Goal: Check status: Check status

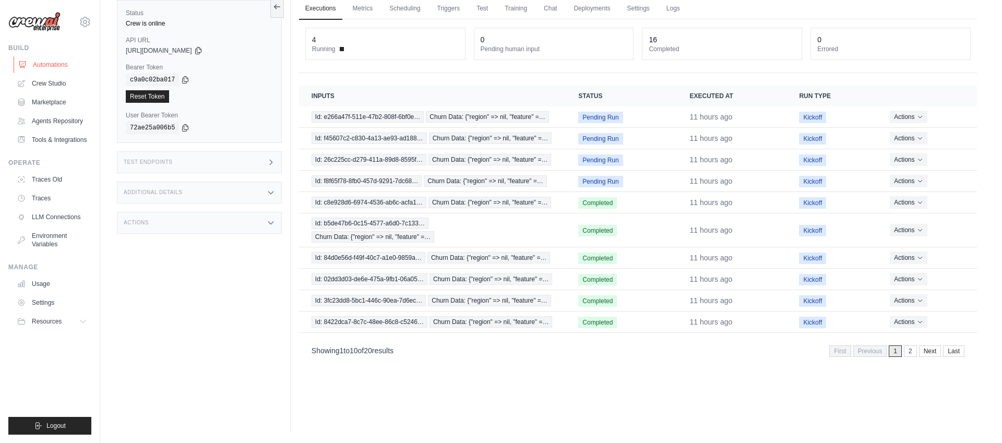
click at [47, 67] on link "Automations" at bounding box center [53, 64] width 79 height 17
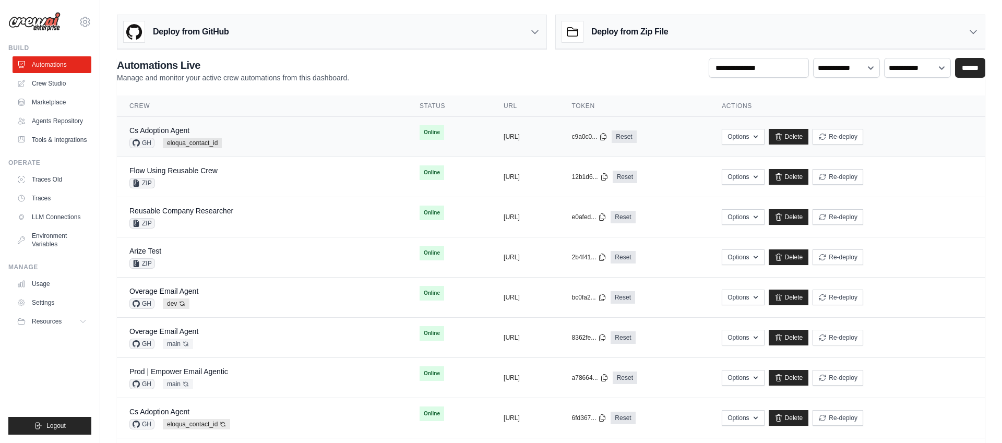
click at [271, 131] on div "Cs Adoption Agent GH eloqua_contact_id" at bounding box center [261, 136] width 265 height 23
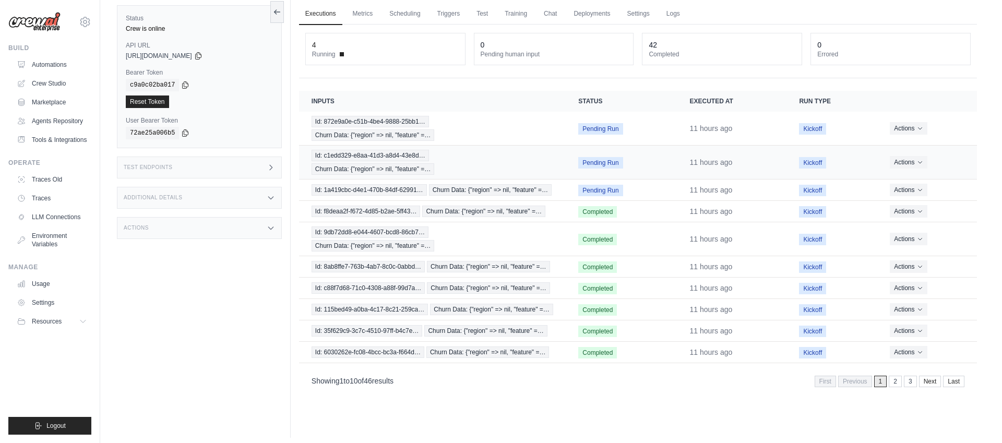
scroll to position [44, 0]
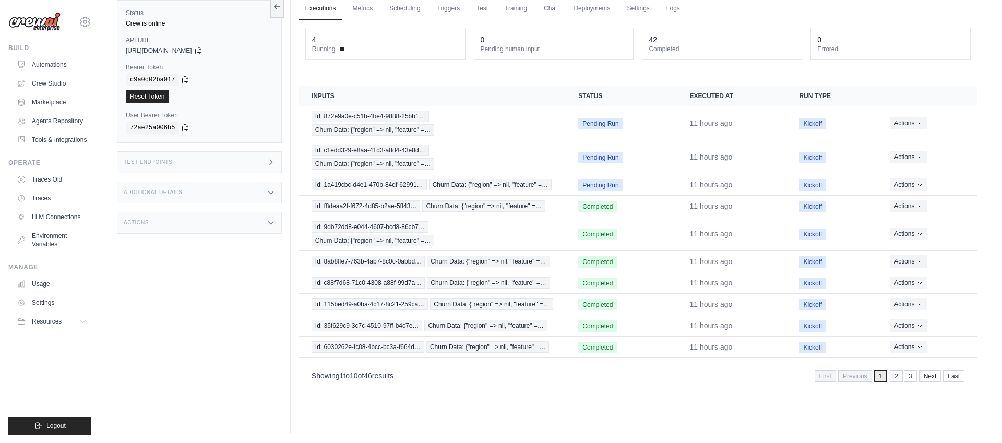
click at [893, 377] on link "2" at bounding box center [896, 375] width 13 height 11
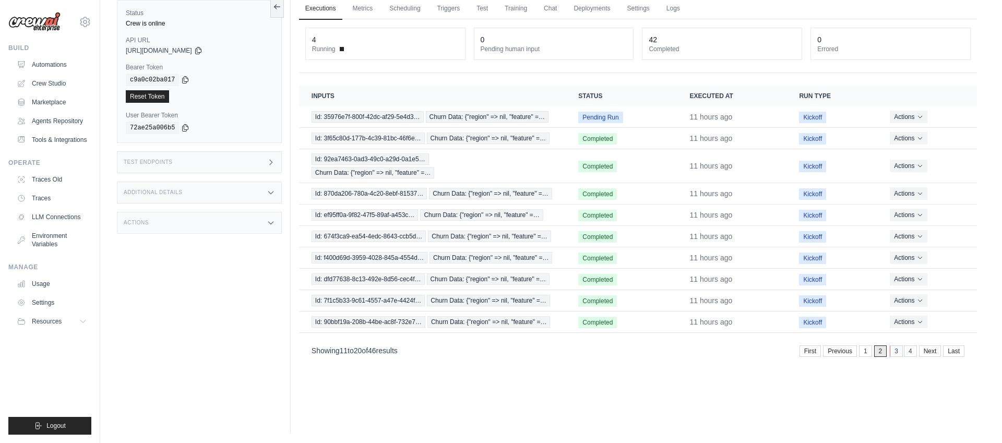
click at [896, 354] on link "3" at bounding box center [896, 350] width 13 height 11
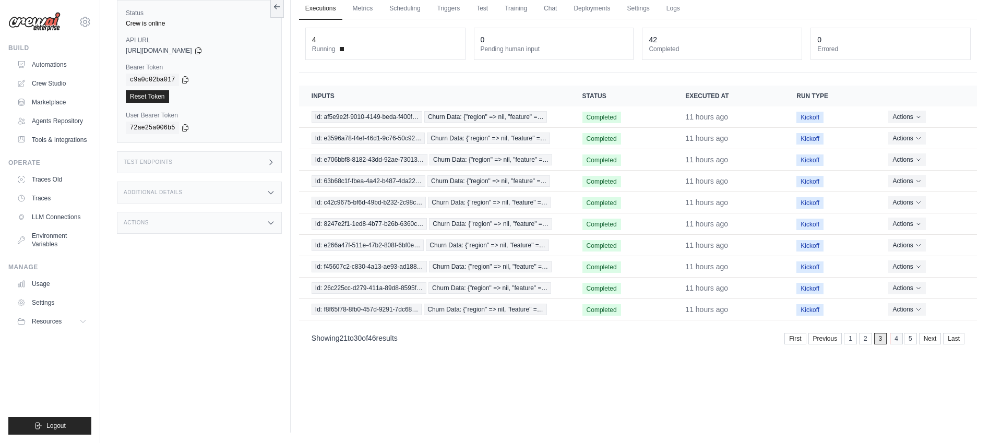
click at [894, 338] on link "4" at bounding box center [896, 338] width 13 height 11
click at [910, 339] on link "5" at bounding box center [911, 338] width 13 height 11
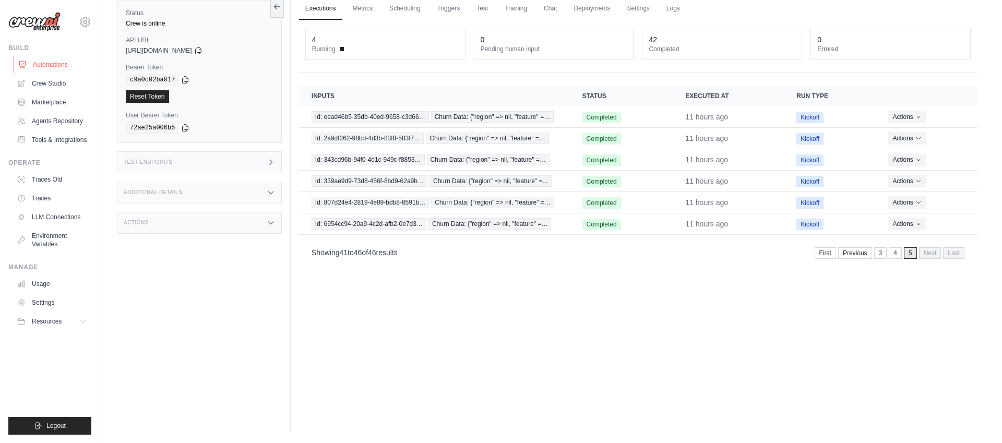
click at [52, 62] on link "Automations" at bounding box center [53, 64] width 79 height 17
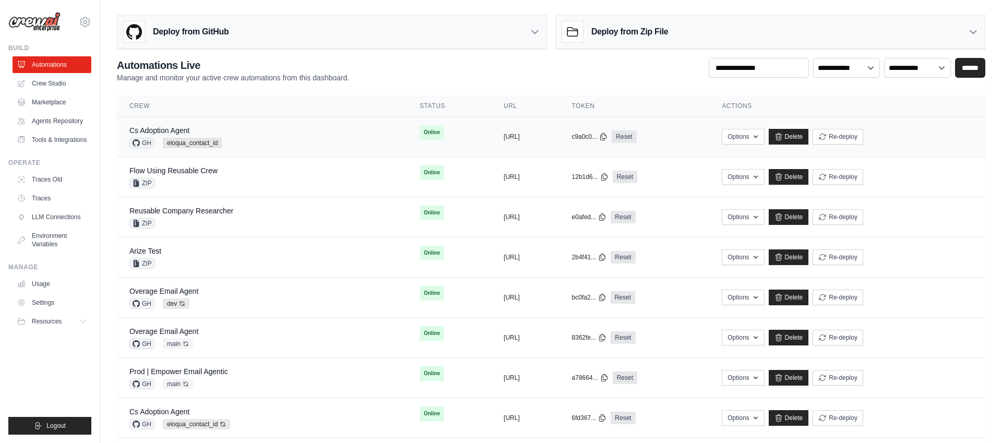
click at [262, 138] on div "Cs Adoption Agent GH eloqua_contact_id" at bounding box center [261, 136] width 265 height 23
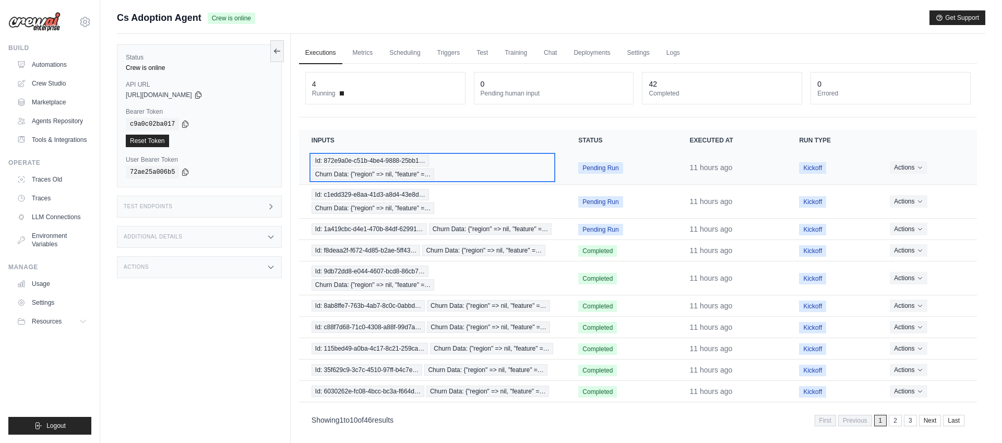
click at [466, 166] on div "Id: 872e9a0e-c51b-4be4-9888-25bb1… Churn Data: {"region" => nil, "feature" =…" at bounding box center [432, 167] width 242 height 25
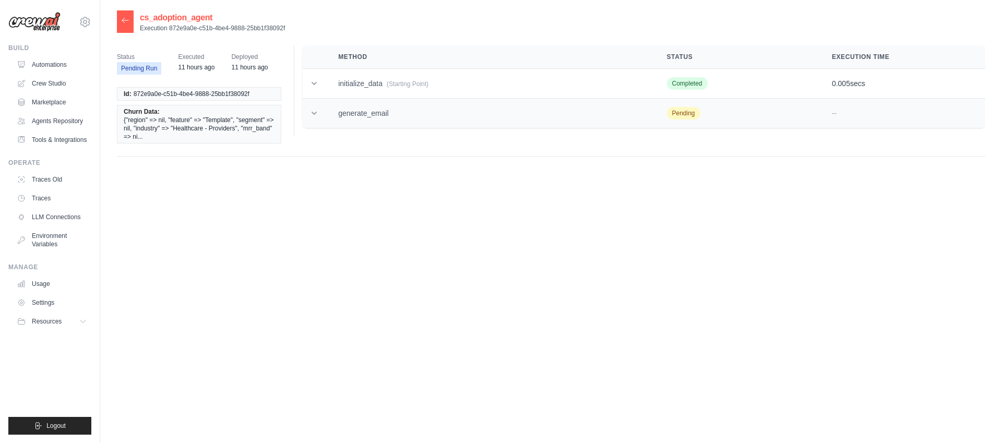
click at [316, 112] on icon at bounding box center [313, 113] width 5 height 3
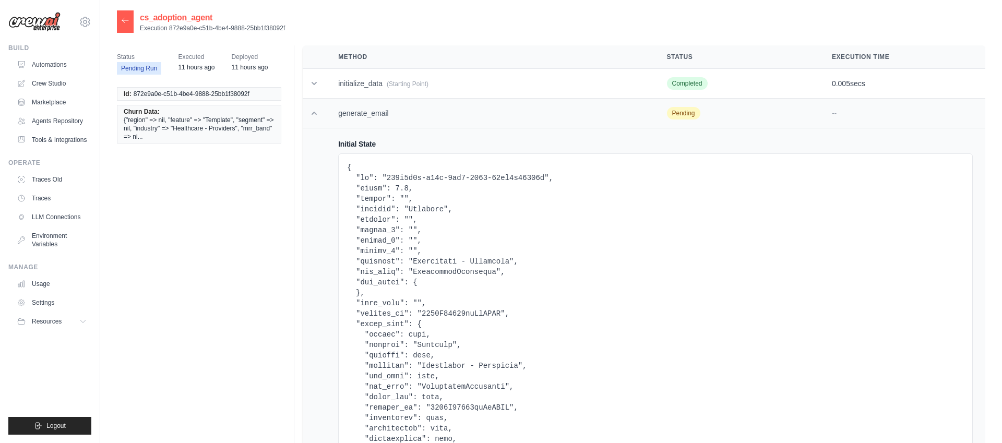
click at [317, 112] on icon at bounding box center [314, 113] width 10 height 10
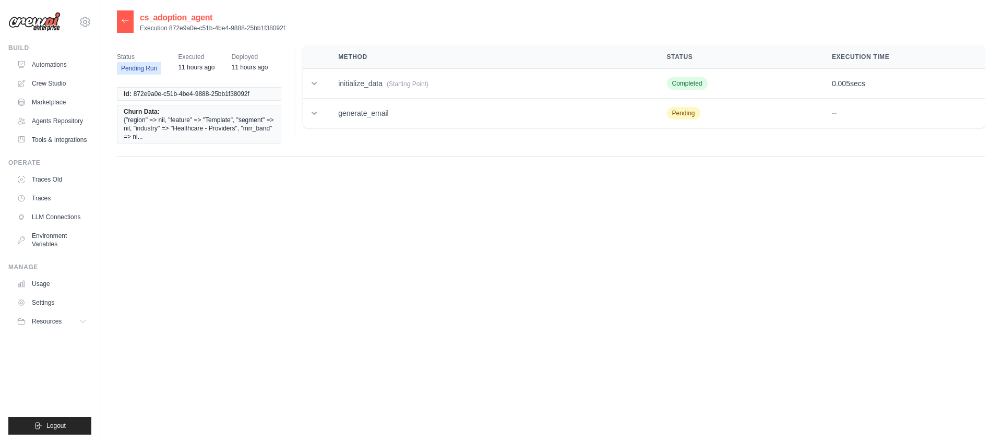
scroll to position [1, 0]
click at [51, 60] on link "Automations" at bounding box center [53, 64] width 79 height 17
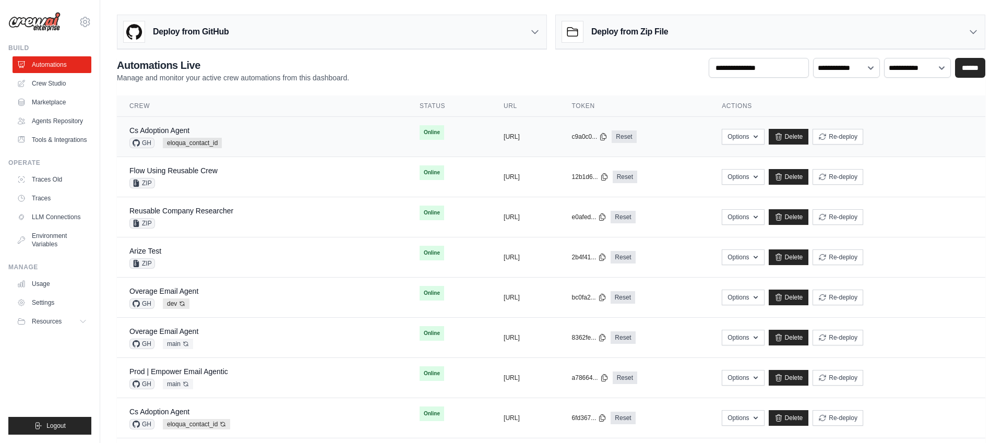
click at [343, 137] on div "Cs Adoption Agent GH eloqua_contact_id" at bounding box center [261, 136] width 265 height 23
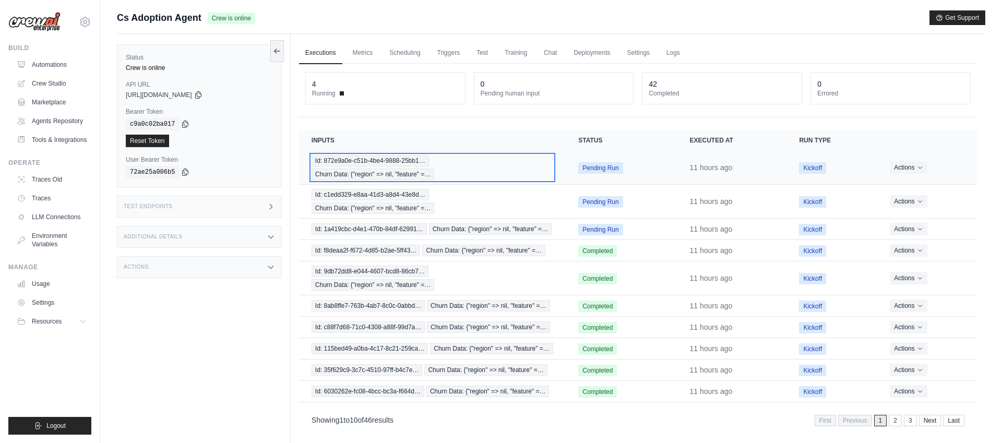
click at [391, 162] on span "Id: 872e9a0e-c51b-4be4-9888-25bb1…" at bounding box center [369, 160] width 117 height 11
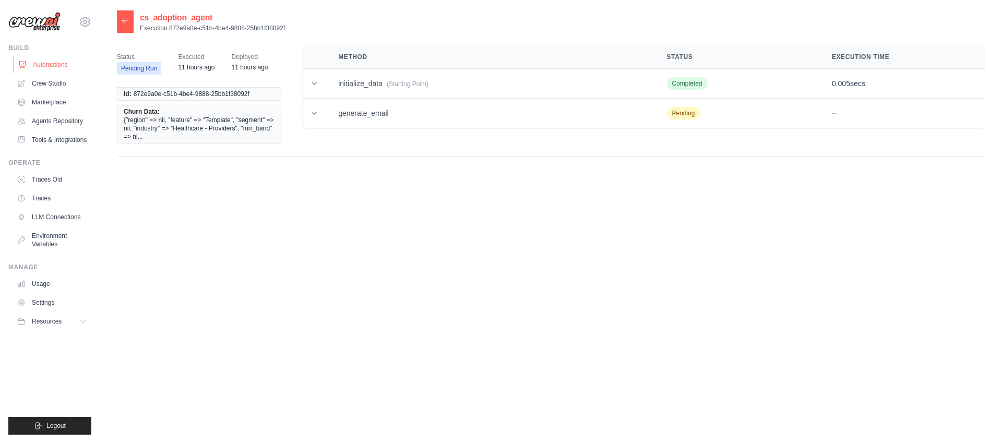
click at [47, 63] on link "Automations" at bounding box center [53, 64] width 79 height 17
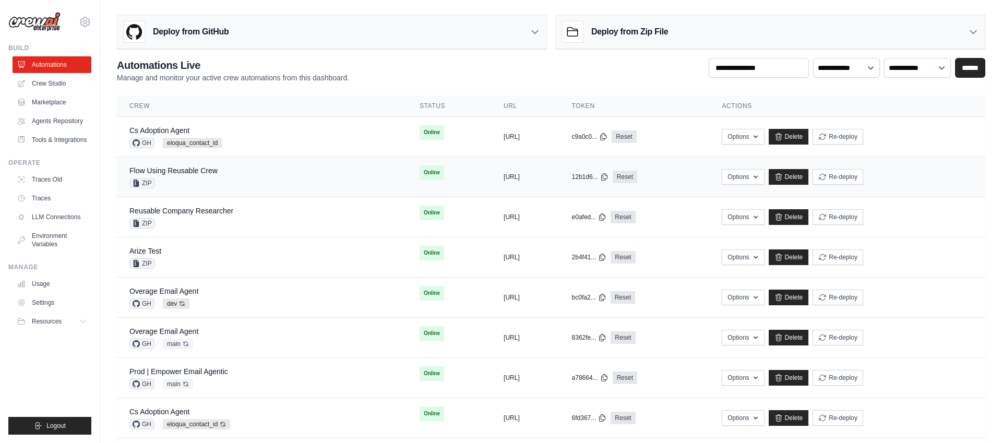
click at [237, 182] on div "Flow Using Reusable Crew ZIP" at bounding box center [261, 176] width 265 height 23
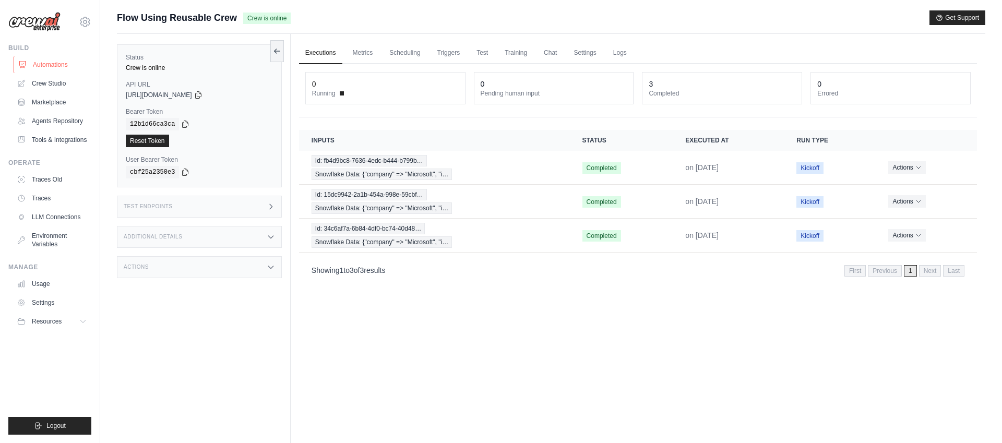
click at [50, 65] on link "Automations" at bounding box center [53, 64] width 79 height 17
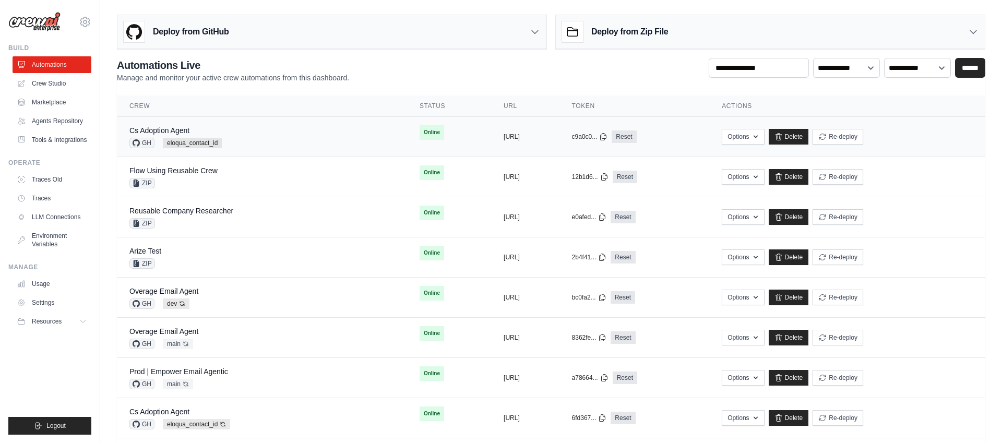
click at [304, 145] on div "Cs Adoption Agent GH eloqua_contact_id" at bounding box center [261, 136] width 265 height 23
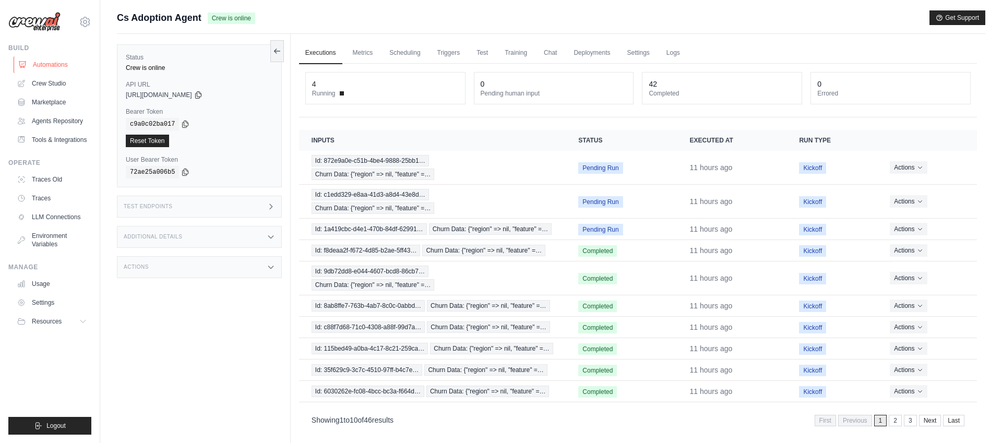
click at [31, 61] on link "Automations" at bounding box center [53, 64] width 79 height 17
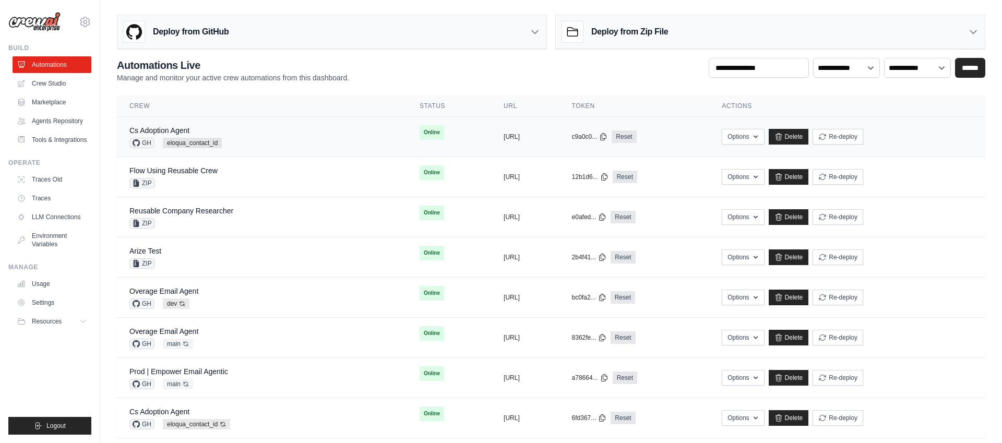
click at [263, 140] on div "Cs Adoption Agent GH eloqua_contact_id" at bounding box center [261, 136] width 265 height 23
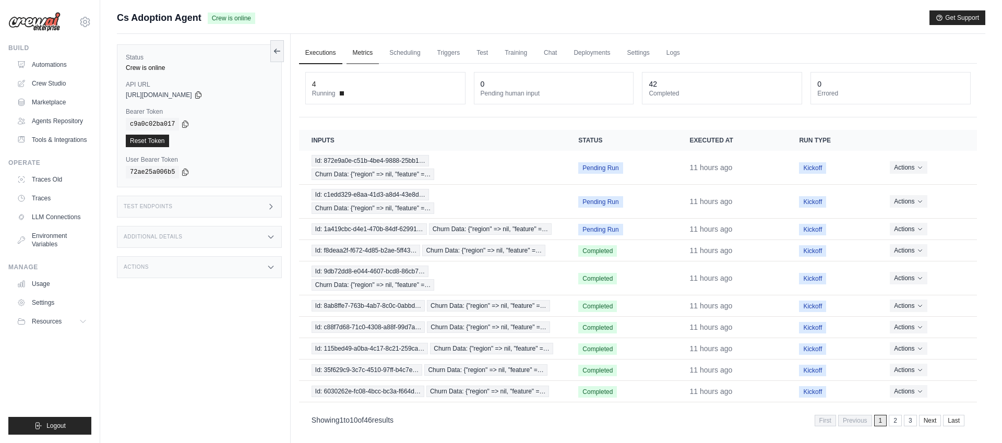
click at [358, 53] on link "Metrics" at bounding box center [362, 53] width 33 height 22
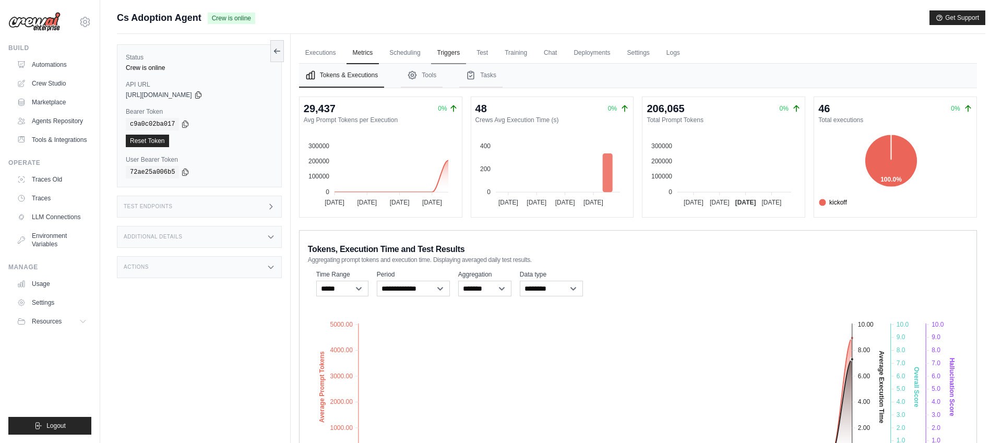
click at [443, 52] on link "Triggers" at bounding box center [448, 53] width 35 height 22
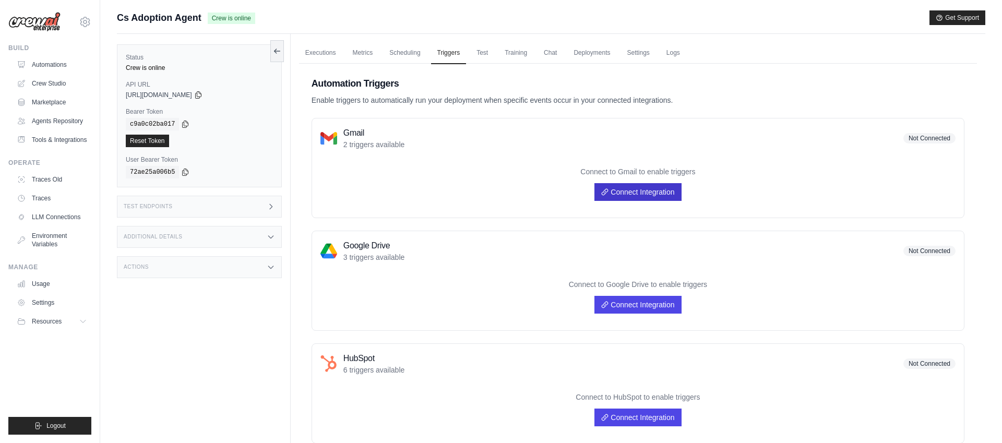
click at [630, 193] on link "Connect Integration" at bounding box center [637, 192] width 87 height 18
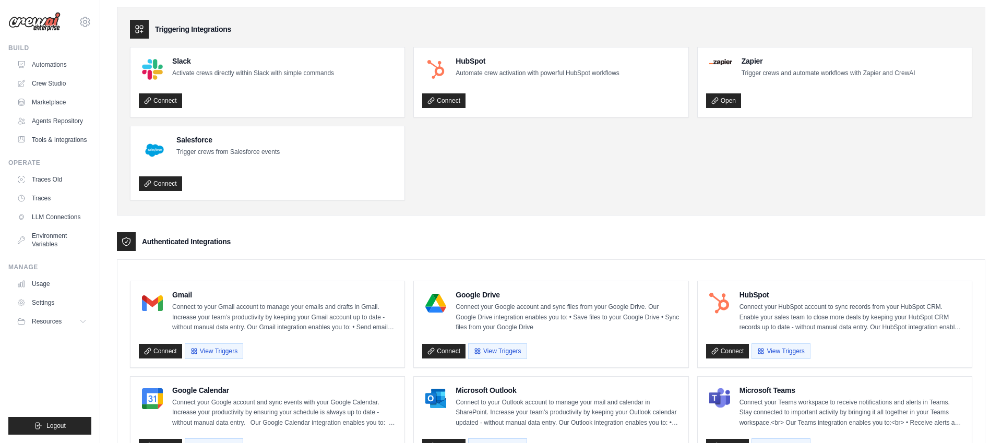
scroll to position [34, 0]
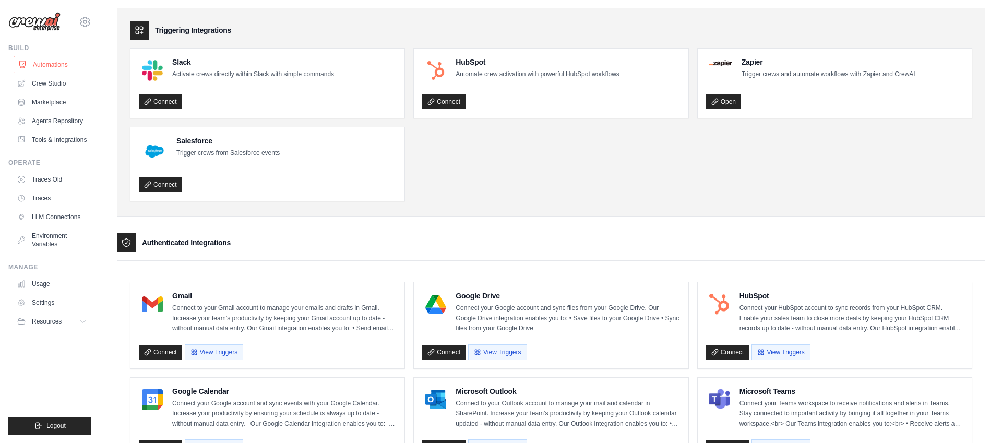
click at [61, 63] on link "Automations" at bounding box center [53, 64] width 79 height 17
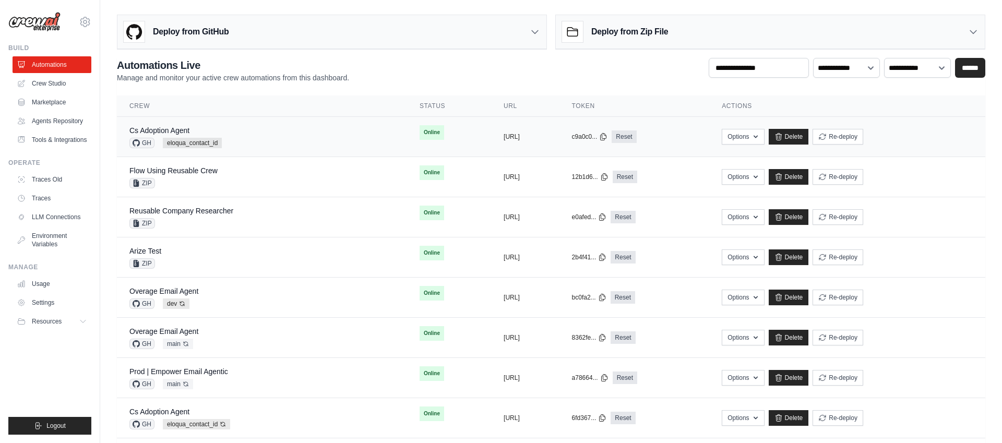
click at [296, 135] on div "Cs Adoption Agent GH eloqua_contact_id" at bounding box center [261, 136] width 265 height 23
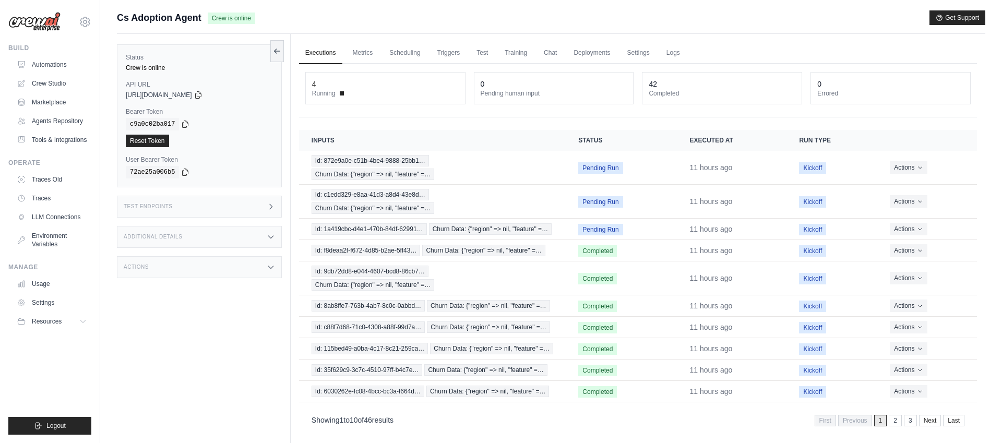
click at [380, 116] on div "4 Running 0 Pending human input 42 Completed 0 Errored" at bounding box center [638, 91] width 678 height 54
click at [403, 115] on div "4 Running 0 Pending human input 42 Completed 0 Errored" at bounding box center [638, 91] width 678 height 54
click at [196, 208] on div "Test Endpoints" at bounding box center [199, 207] width 165 height 22
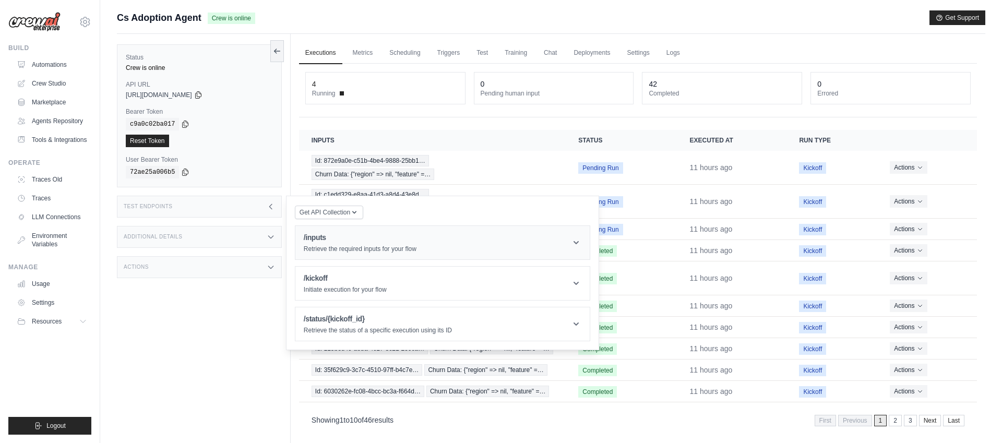
click at [362, 241] on h1 "/inputs" at bounding box center [360, 237] width 113 height 10
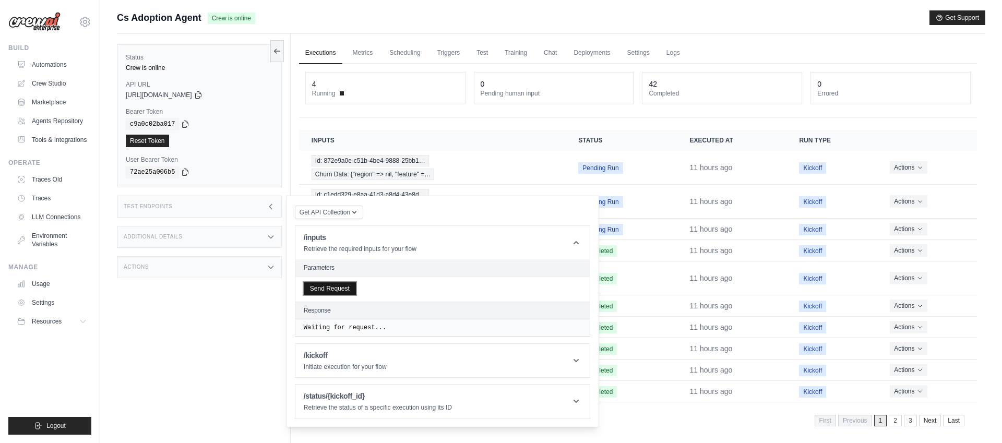
click at [335, 291] on button "Send Request" at bounding box center [330, 288] width 52 height 13
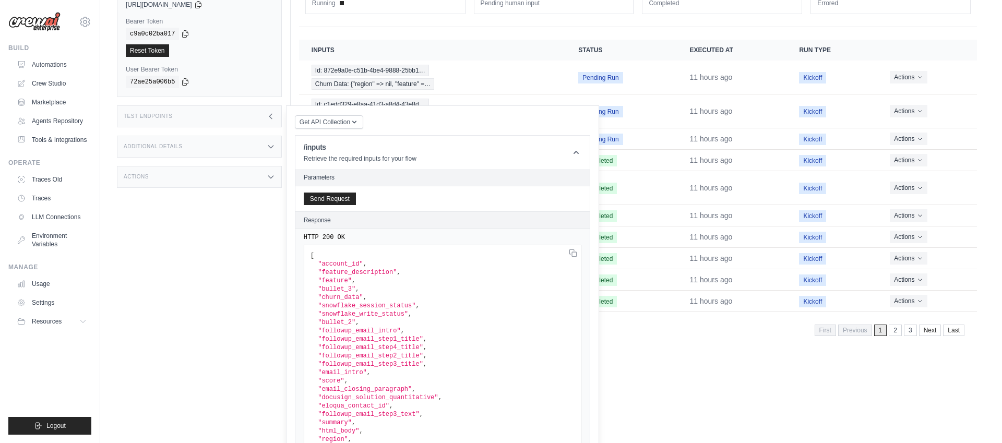
scroll to position [191, 0]
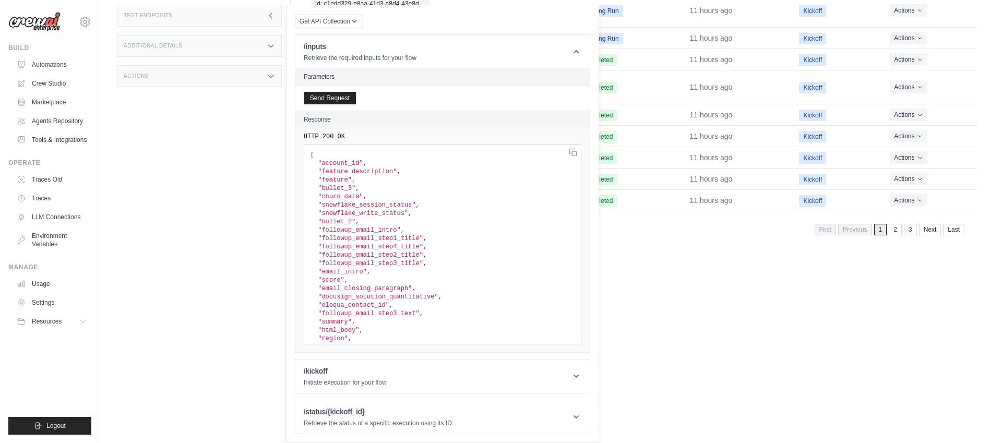
click at [210, 296] on html "xiaolin.cheng@docusign.com Settings Build Automations Resources" at bounding box center [501, 52] width 1002 height 487
click at [53, 102] on link "Marketplace" at bounding box center [53, 102] width 79 height 17
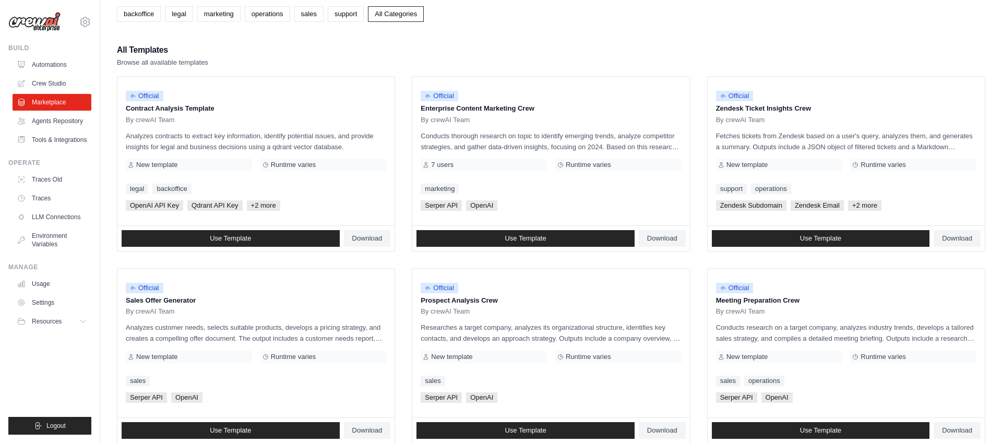
scroll to position [52, 0]
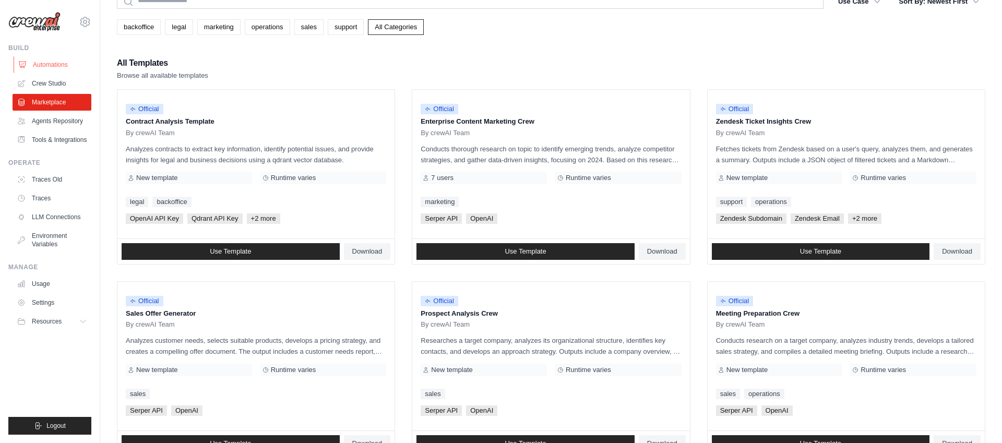
click at [51, 64] on link "Automations" at bounding box center [53, 64] width 79 height 17
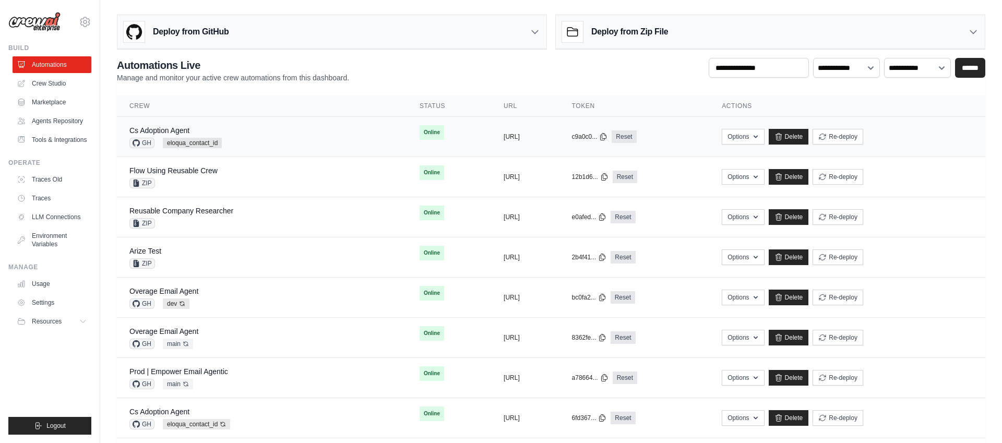
click at [309, 137] on div "Cs Adoption Agent GH eloqua_contact_id" at bounding box center [261, 136] width 265 height 23
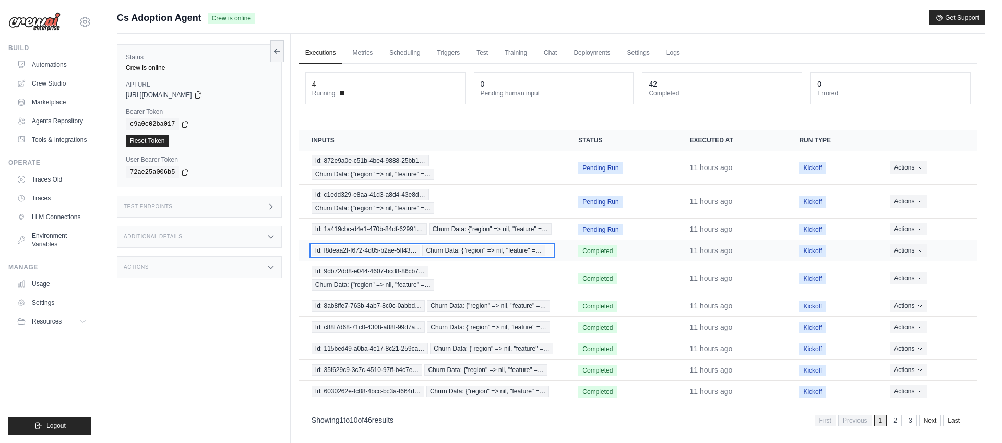
click at [475, 250] on span "Churn Data: {"region" => nil, "feature" =…" at bounding box center [483, 250] width 123 height 11
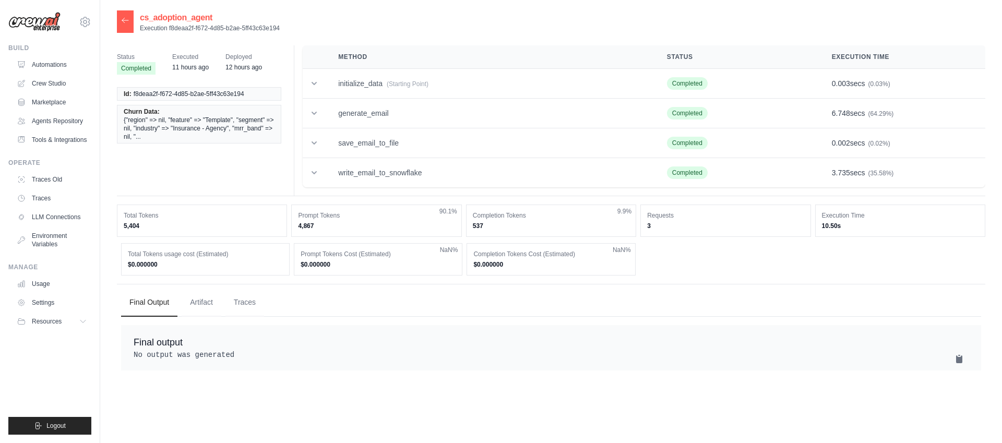
scroll to position [21, 0]
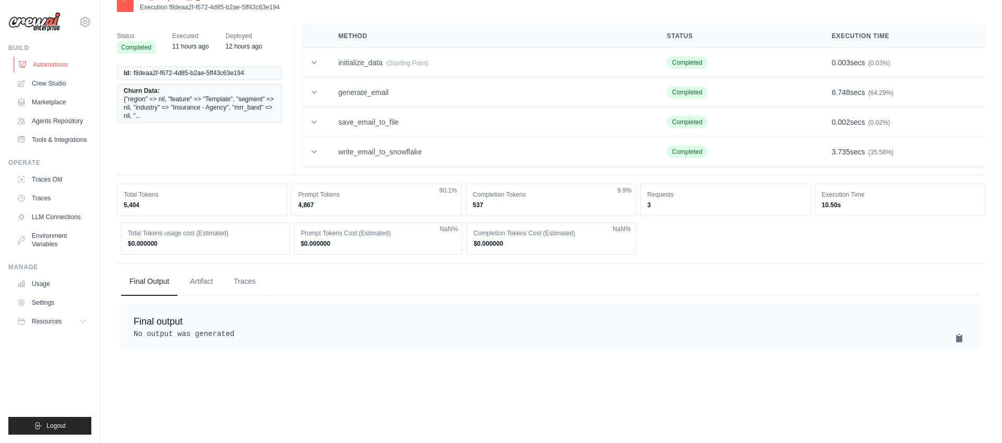
click at [47, 66] on link "Automations" at bounding box center [53, 64] width 79 height 17
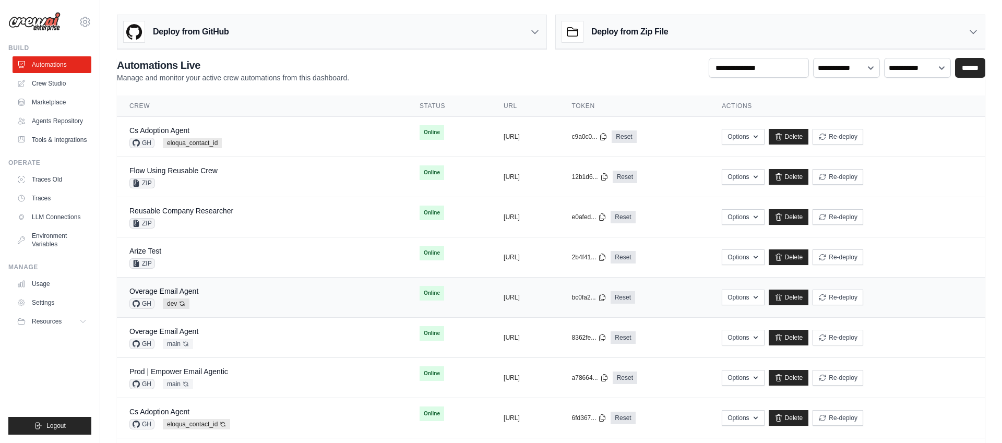
click at [267, 301] on div "Overage Email Agent GH dev Auto-deploy enabled" at bounding box center [261, 297] width 265 height 23
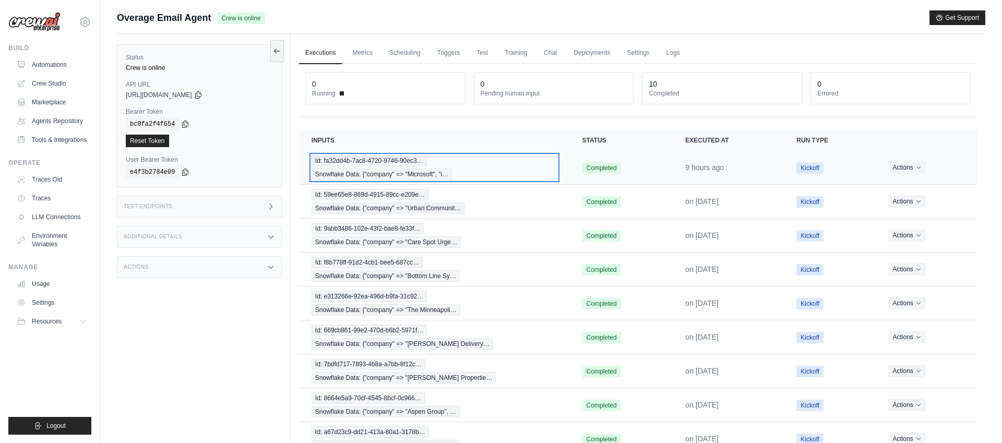
click at [502, 162] on div "Id: fa32dd4b-7ac8-4720-9746-90ec3… Snowflake Data: {"company" => "Microsoft", "…" at bounding box center [434, 167] width 246 height 25
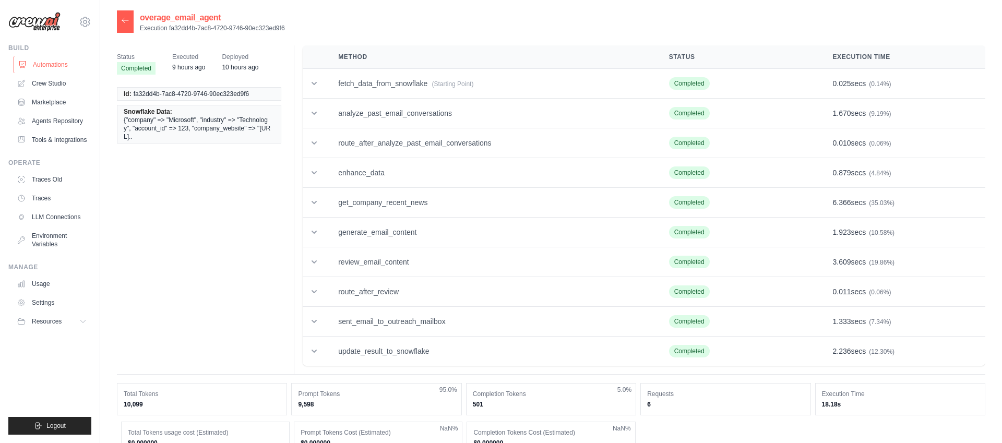
click at [46, 66] on link "Automations" at bounding box center [53, 64] width 79 height 17
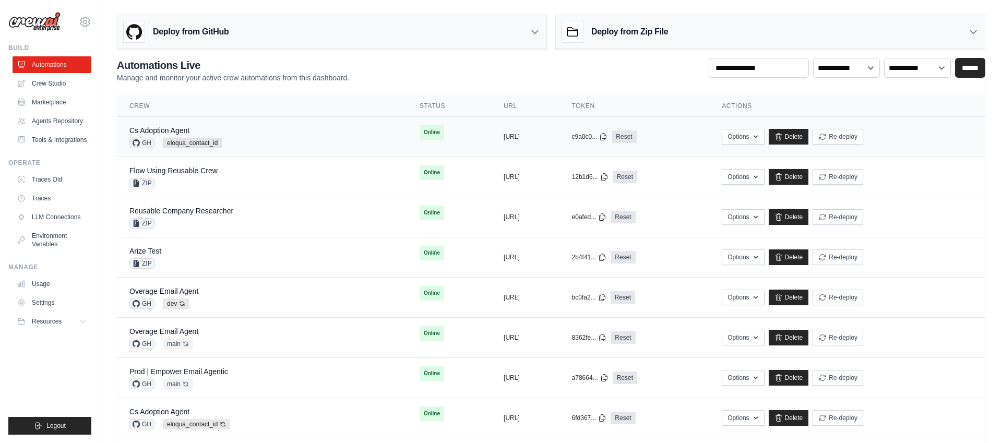
click at [295, 134] on div "Cs Adoption Agent GH eloqua_contact_id" at bounding box center [261, 136] width 265 height 23
